Goal: Information Seeking & Learning: Compare options

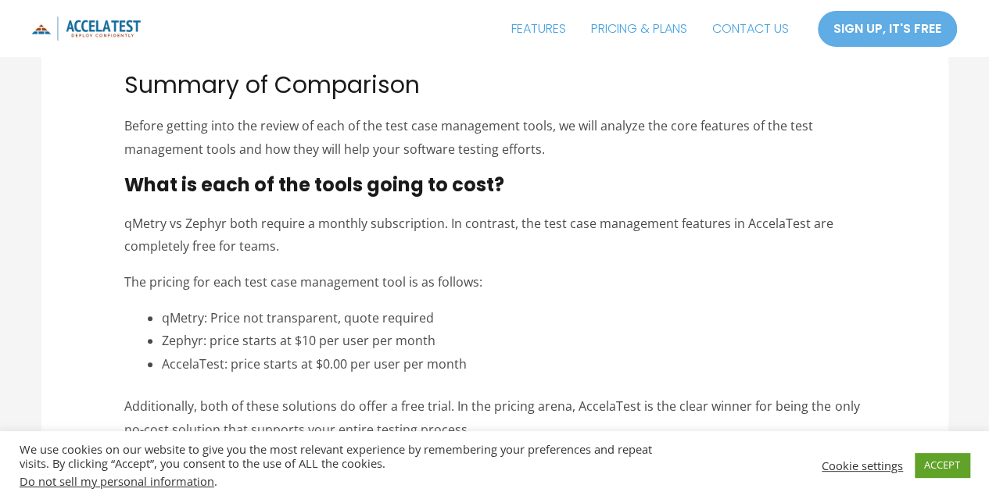
scroll to position [313, 0]
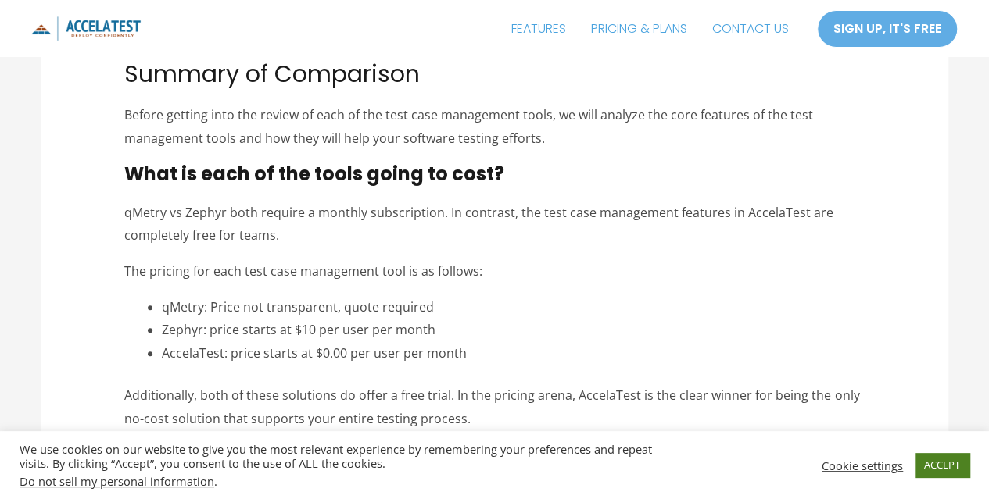
click at [946, 470] on link "ACCEPT" at bounding box center [941, 465] width 55 height 24
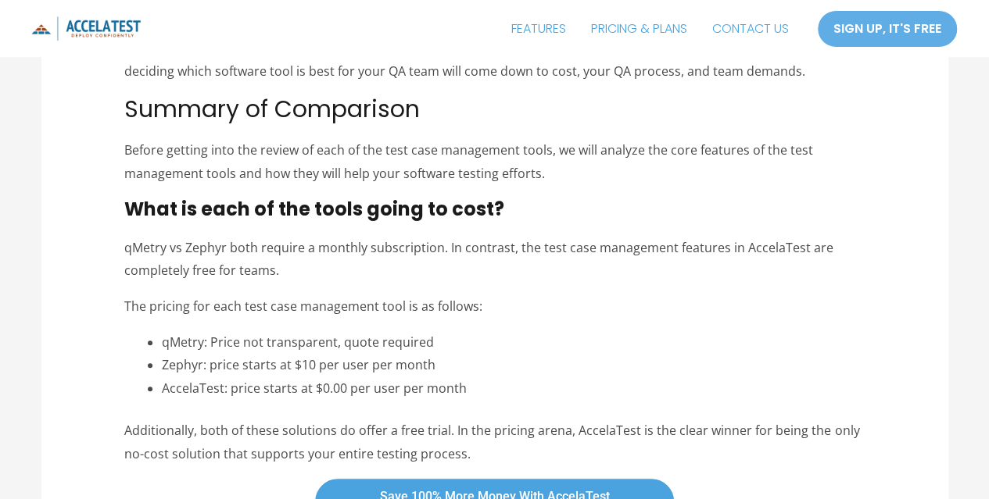
scroll to position [234, 0]
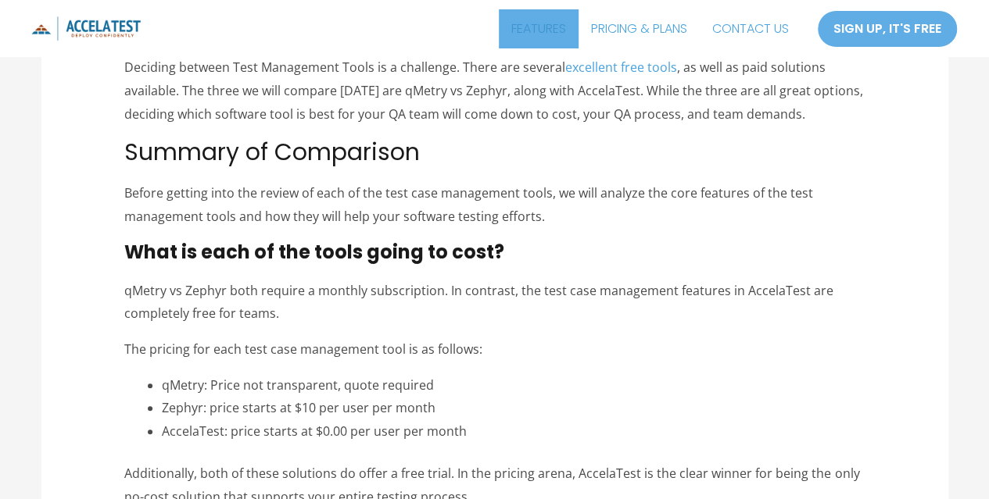
click at [541, 30] on link "FEATURES" at bounding box center [539, 28] width 80 height 39
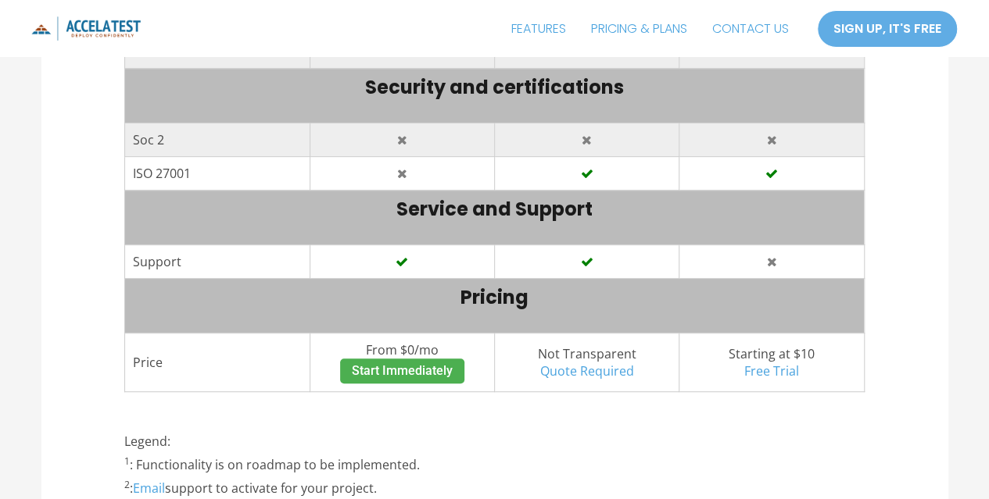
scroll to position [3206, 0]
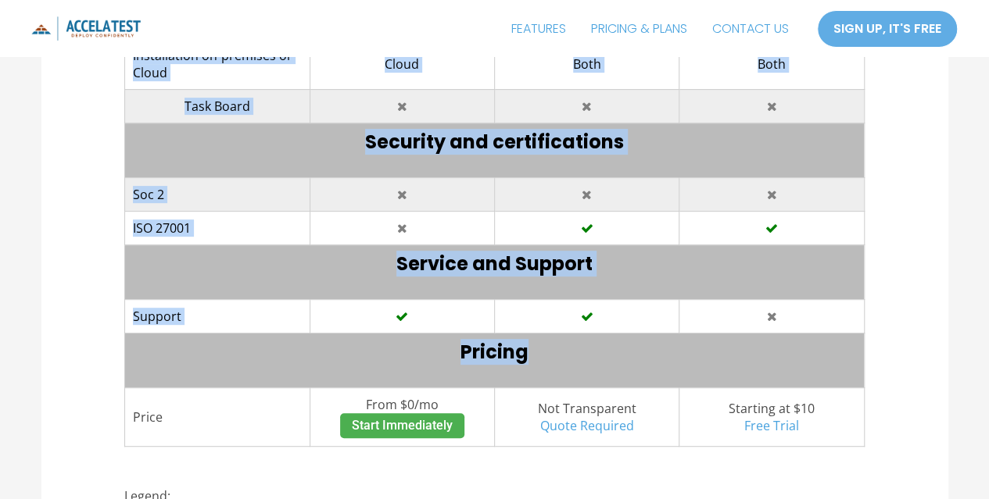
drag, startPoint x: 150, startPoint y: 128, endPoint x: 834, endPoint y: 360, distance: 722.2
copy tbody "Requirement Management Hierarchical requirements support Requirement and Defect…"
click at [428, 253] on h3 "Service and Support" at bounding box center [494, 264] width 723 height 23
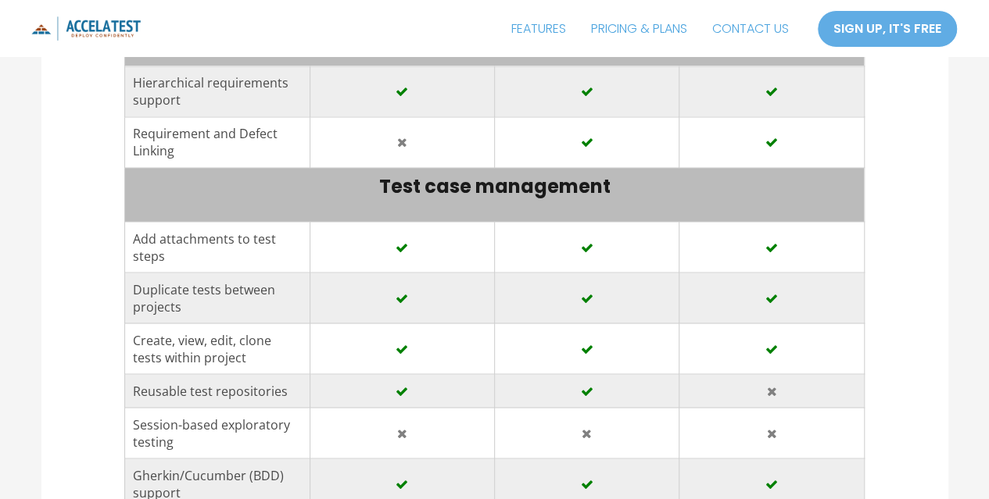
scroll to position [1252, 0]
